Goal: Task Accomplishment & Management: Complete application form

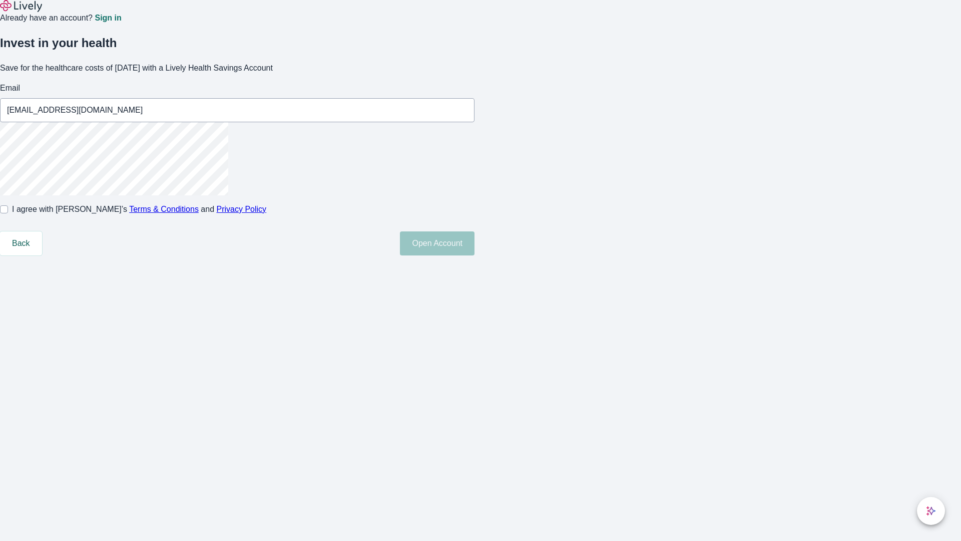
click at [8, 213] on input "I agree with Lively’s Terms & Conditions and Privacy Policy" at bounding box center [4, 209] width 8 height 8
checkbox input "true"
click at [475, 255] on button "Open Account" at bounding box center [437, 243] width 75 height 24
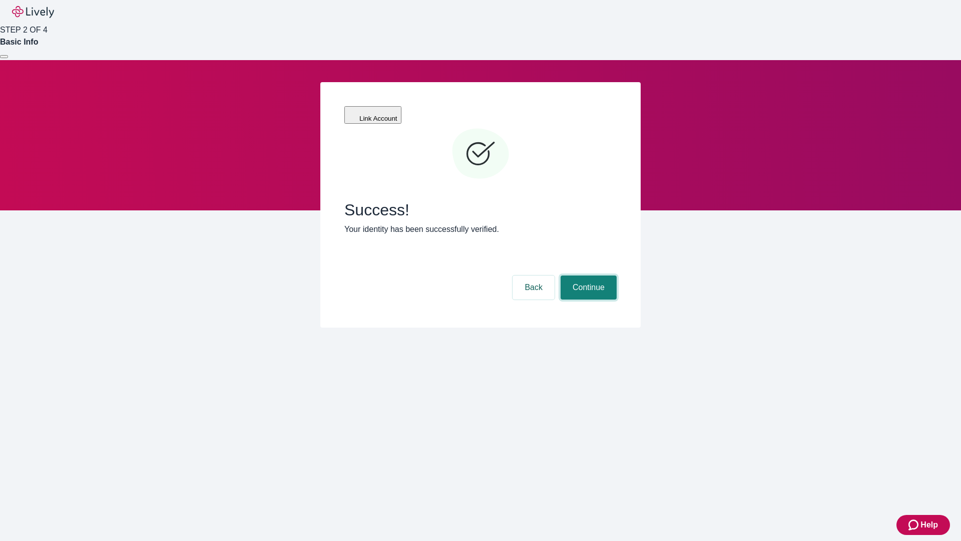
click at [587, 275] on button "Continue" at bounding box center [589, 287] width 56 height 24
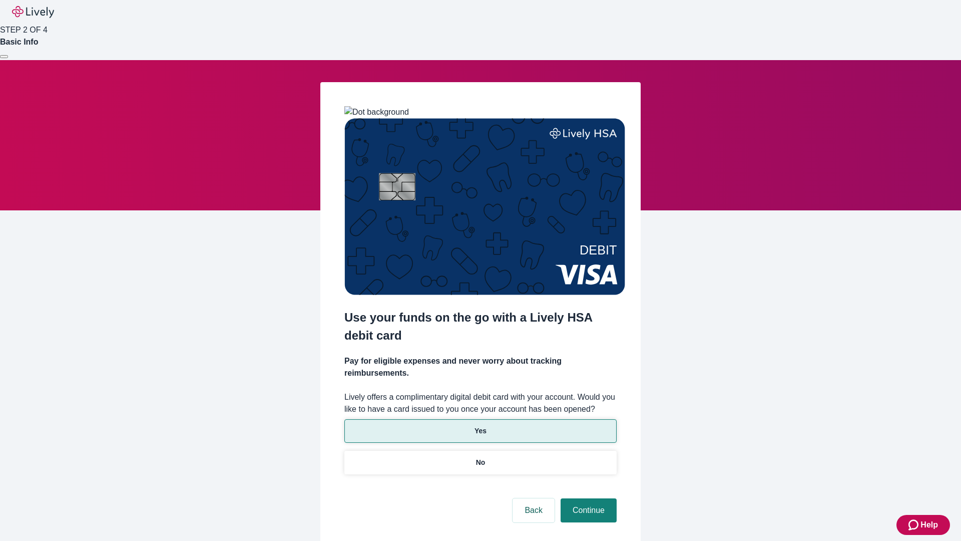
click at [480, 426] on p "Yes" at bounding box center [481, 431] width 12 height 11
click at [587, 498] on button "Continue" at bounding box center [589, 510] width 56 height 24
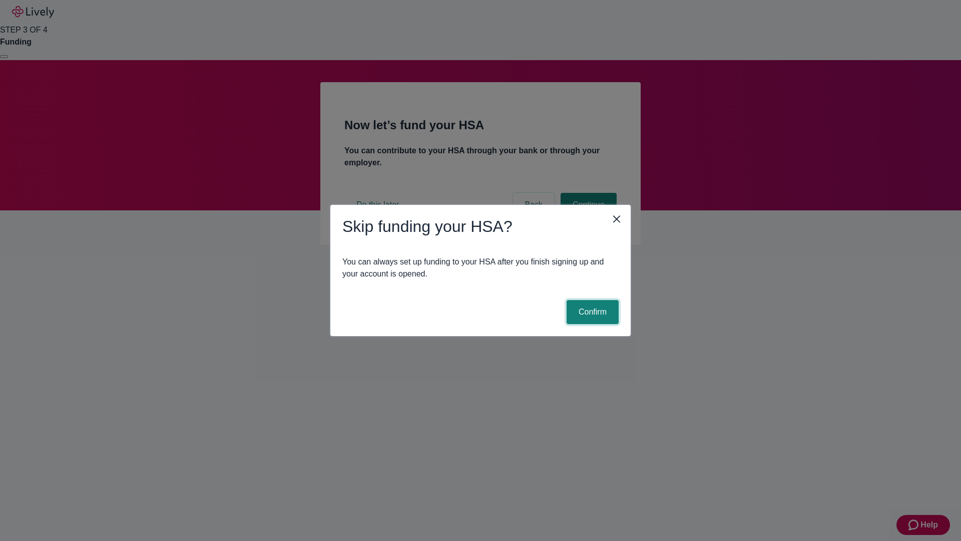
click at [591, 312] on button "Confirm" at bounding box center [593, 312] width 52 height 24
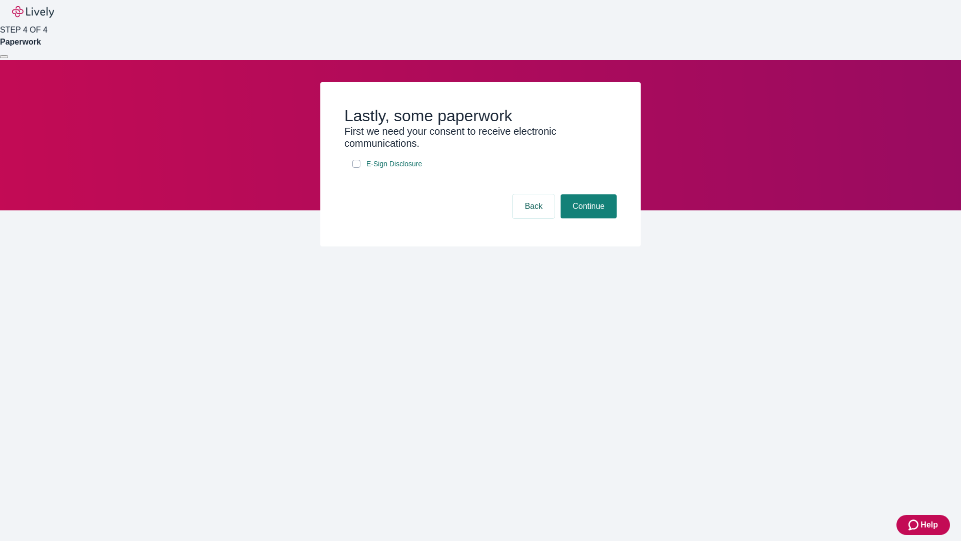
click at [356, 168] on input "E-Sign Disclosure" at bounding box center [356, 164] width 8 height 8
checkbox input "true"
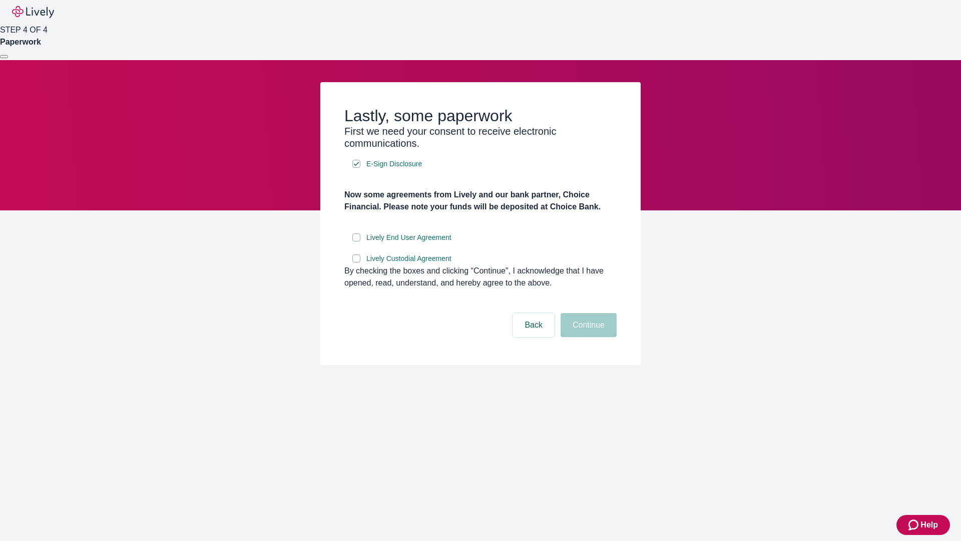
click at [356, 241] on input "Lively End User Agreement" at bounding box center [356, 237] width 8 height 8
checkbox input "true"
click at [356, 262] on input "Lively Custodial Agreement" at bounding box center [356, 258] width 8 height 8
checkbox input "true"
click at [587, 337] on button "Continue" at bounding box center [589, 325] width 56 height 24
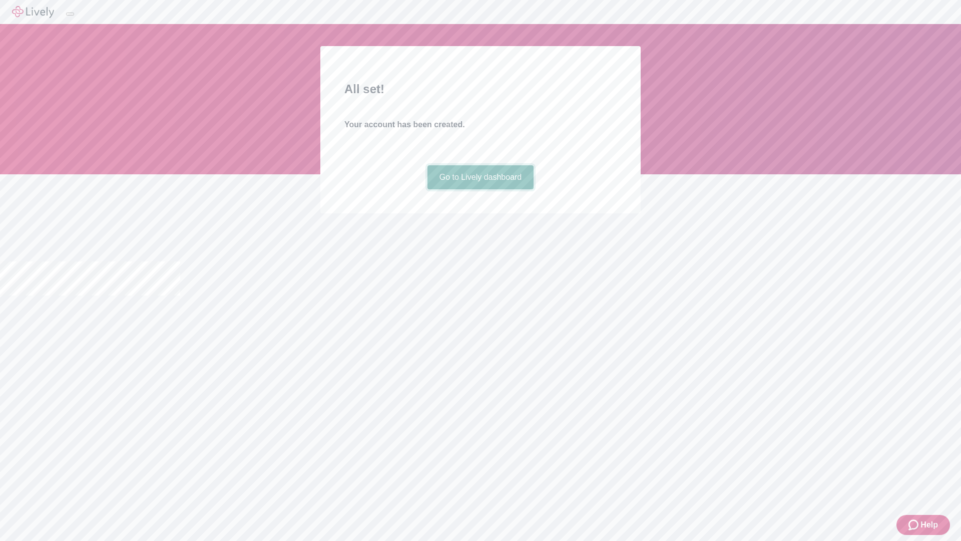
click at [480, 189] on link "Go to Lively dashboard" at bounding box center [481, 177] width 107 height 24
